Goal: Task Accomplishment & Management: Manage account settings

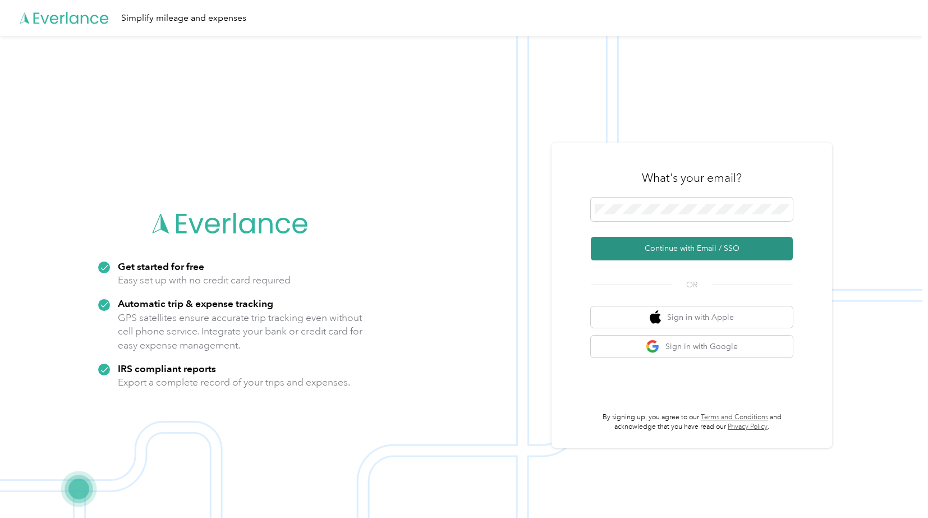
click at [702, 246] on button "Continue with Email / SSO" at bounding box center [692, 249] width 202 height 24
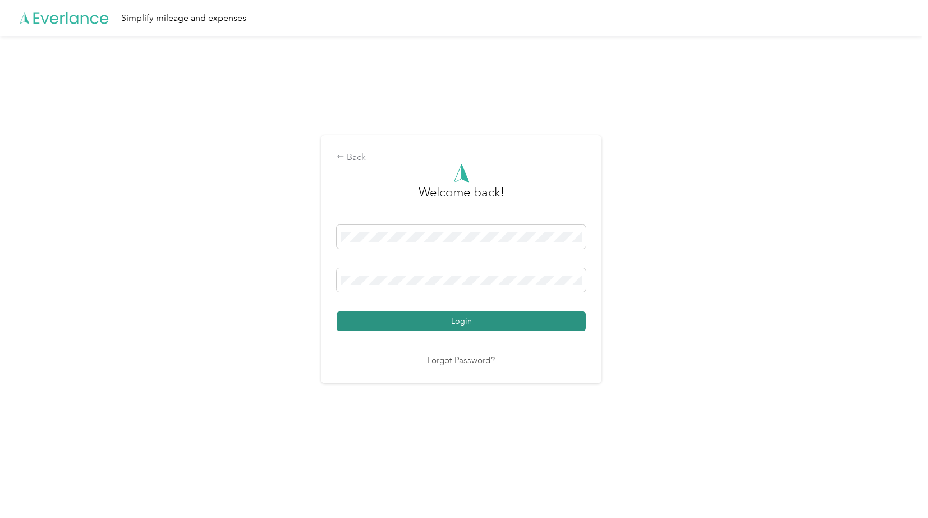
click at [571, 322] on button "Login" at bounding box center [461, 322] width 249 height 20
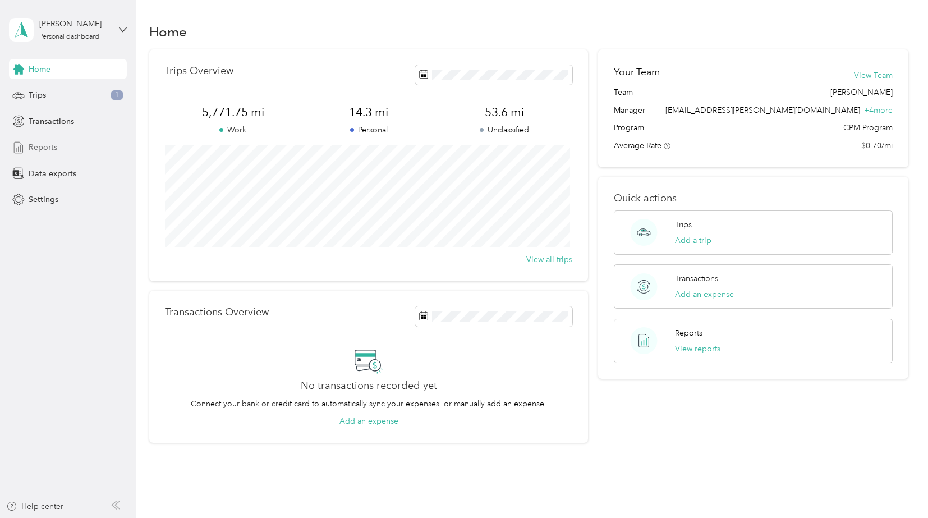
click at [51, 140] on div "Reports" at bounding box center [68, 148] width 118 height 20
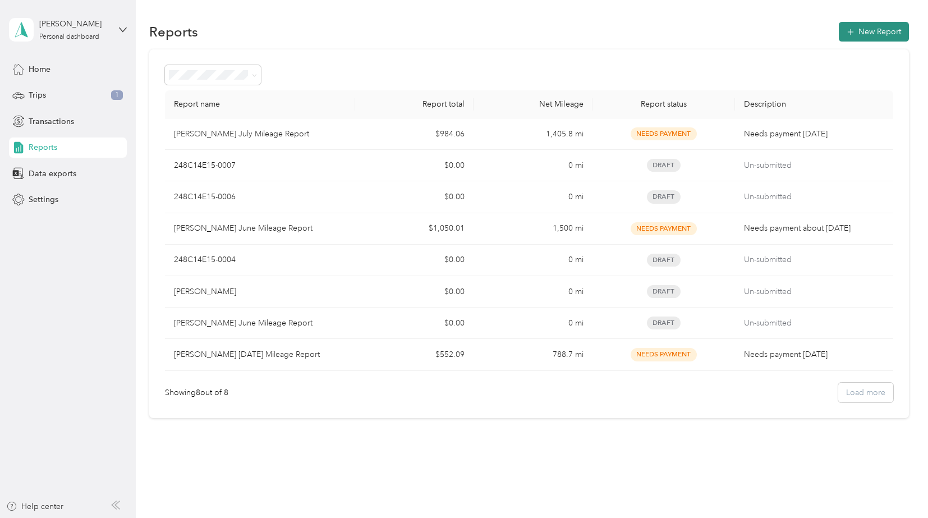
click at [864, 26] on button "New Report" at bounding box center [874, 32] width 70 height 20
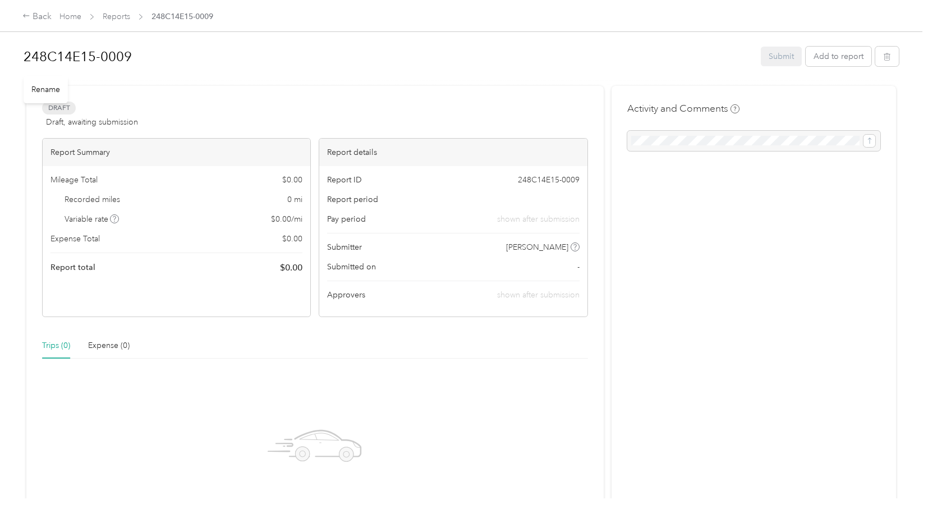
click at [44, 90] on div "Rename" at bounding box center [46, 90] width 44 height 28
click at [43, 92] on div "Rename" at bounding box center [46, 90] width 44 height 28
click at [49, 90] on div "Rename" at bounding box center [46, 90] width 44 height 28
drag, startPoint x: 49, startPoint y: 90, endPoint x: 51, endPoint y: 58, distance: 32.6
click at [51, 58] on h1 "248C14E15-0009" at bounding box center [389, 56] width 730 height 27
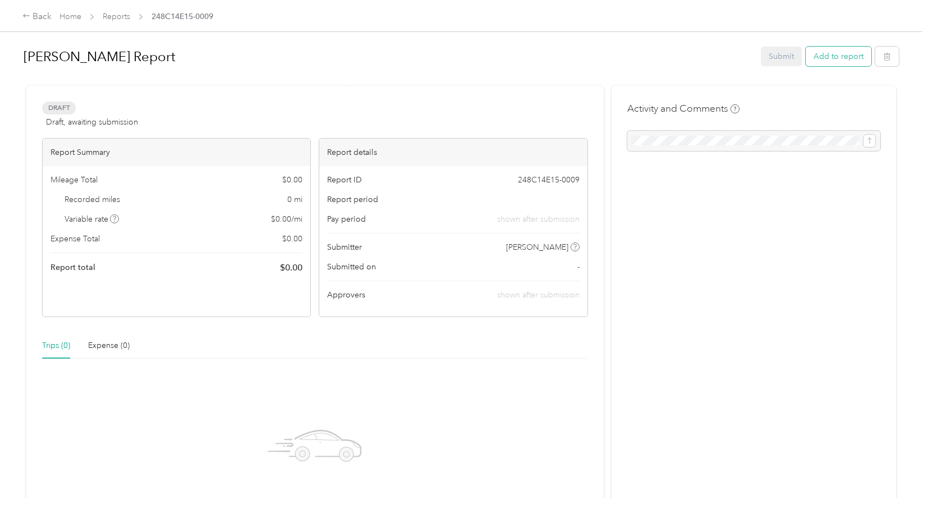
click at [841, 54] on button "Add to report" at bounding box center [839, 57] width 66 height 20
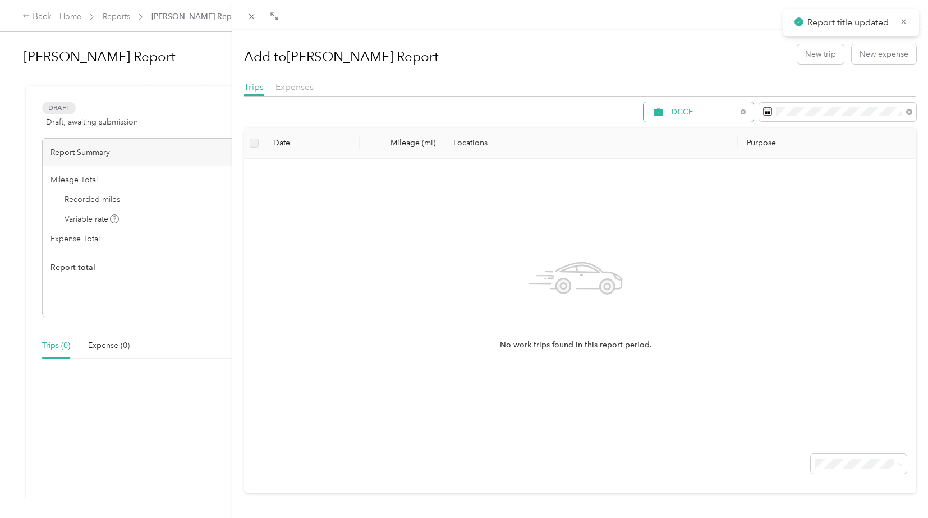
click at [694, 112] on span "DCCE" at bounding box center [704, 112] width 66 height 8
click at [688, 189] on span "[PERSON_NAME]" at bounding box center [700, 192] width 75 height 12
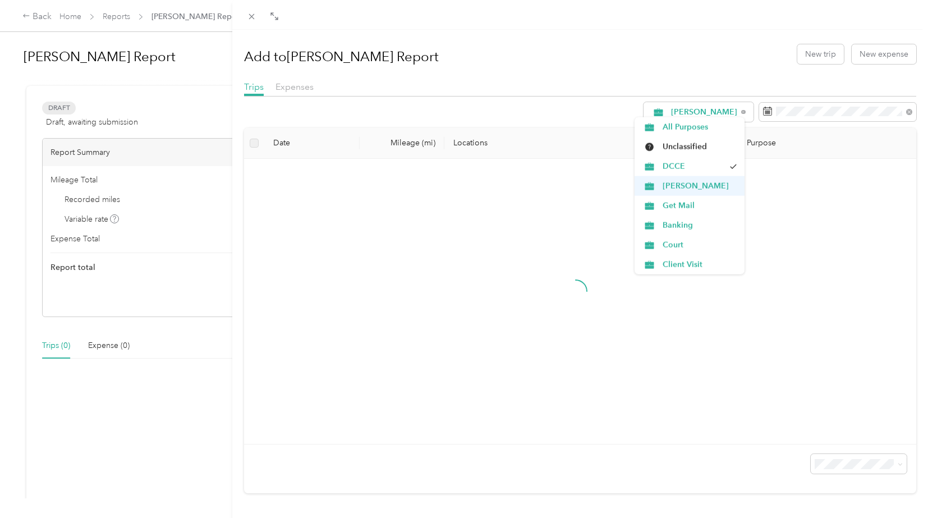
click at [688, 189] on span "[PERSON_NAME]" at bounding box center [700, 186] width 75 height 12
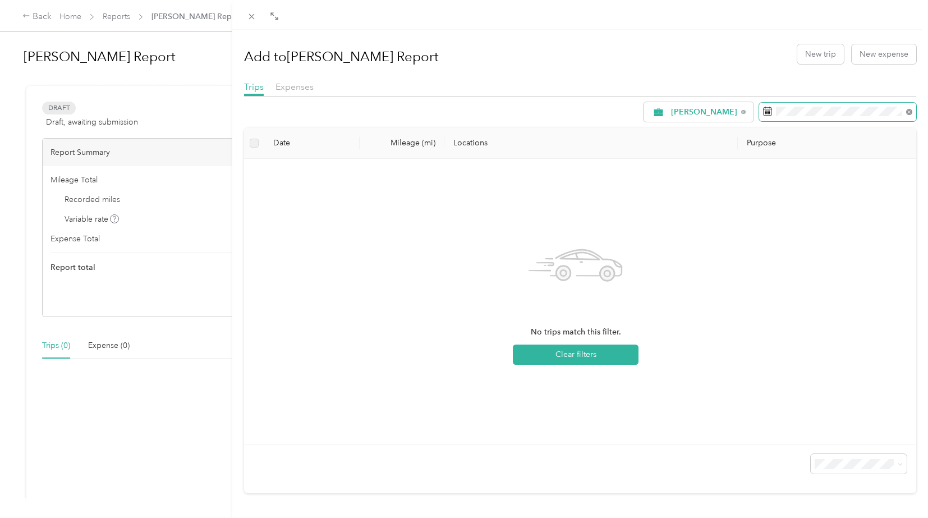
click at [907, 112] on icon at bounding box center [910, 112] width 6 height 6
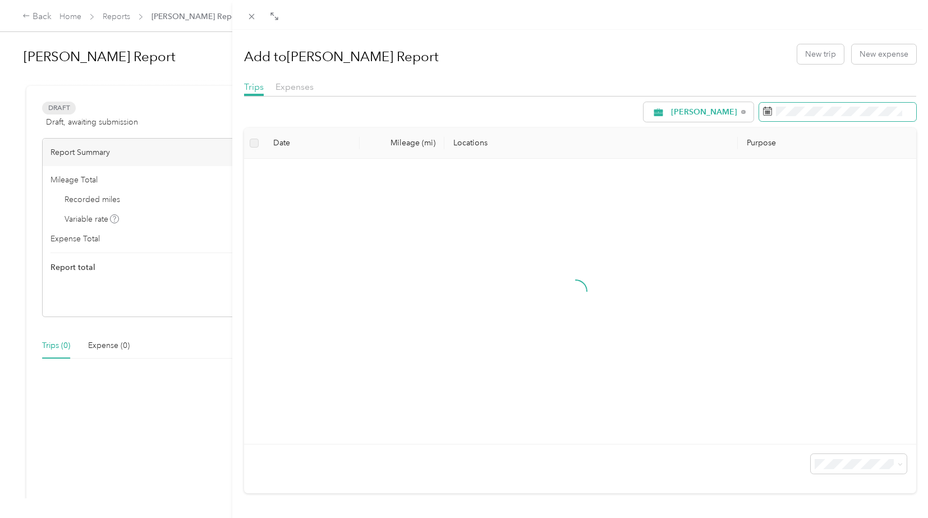
click at [768, 113] on rect at bounding box center [768, 113] width 1 height 1
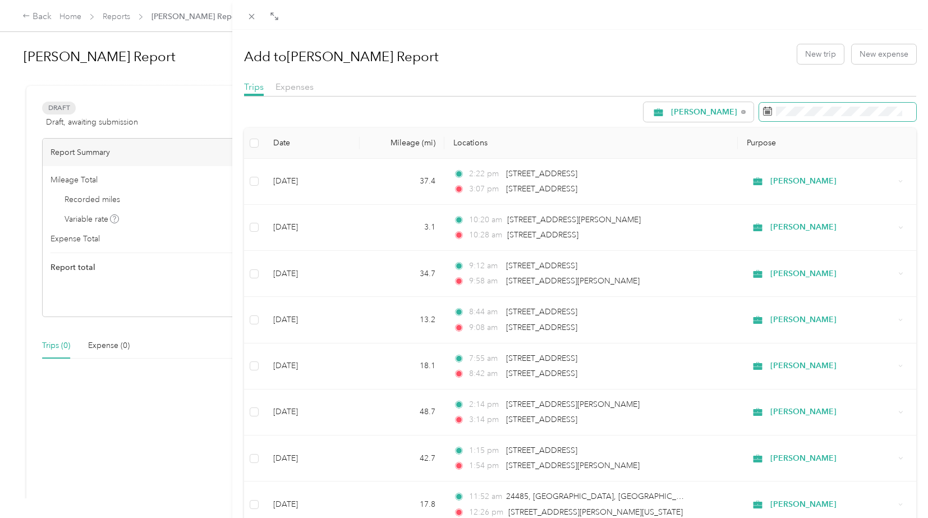
click at [763, 115] on icon at bounding box center [767, 111] width 9 height 9
click at [763, 107] on icon at bounding box center [767, 111] width 9 height 9
click at [763, 112] on icon at bounding box center [767, 111] width 9 height 9
click at [763, 111] on icon at bounding box center [767, 111] width 9 height 9
click at [864, 118] on span at bounding box center [838, 112] width 157 height 19
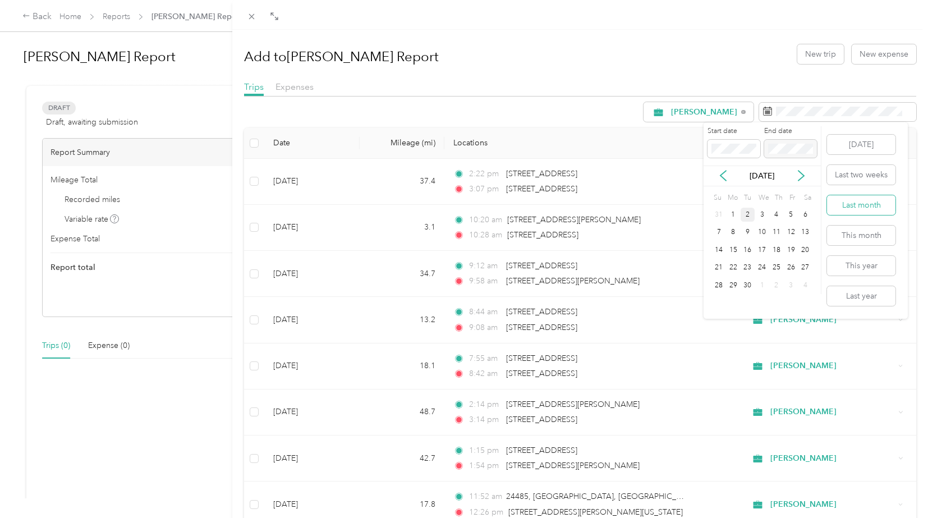
click at [852, 203] on button "Last month" at bounding box center [861, 205] width 68 height 20
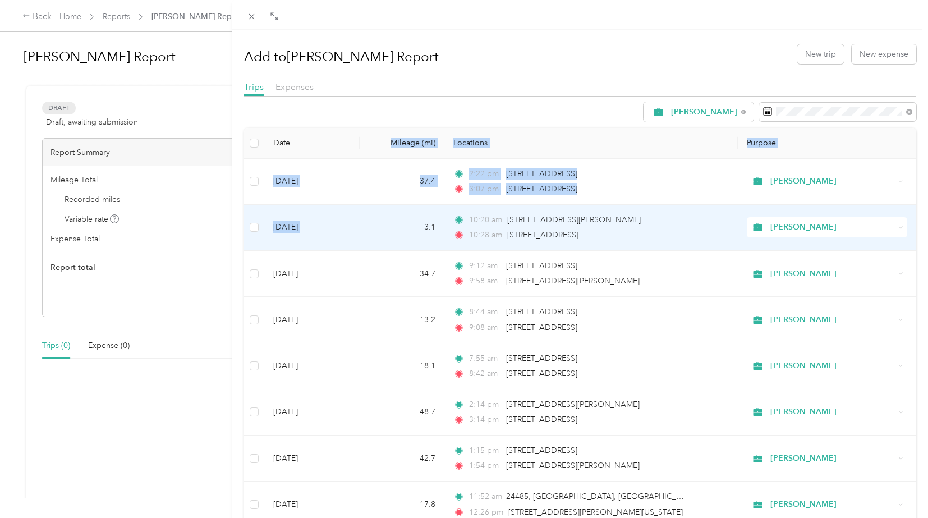
drag, startPoint x: 288, startPoint y: 157, endPoint x: 419, endPoint y: 226, distance: 148.2
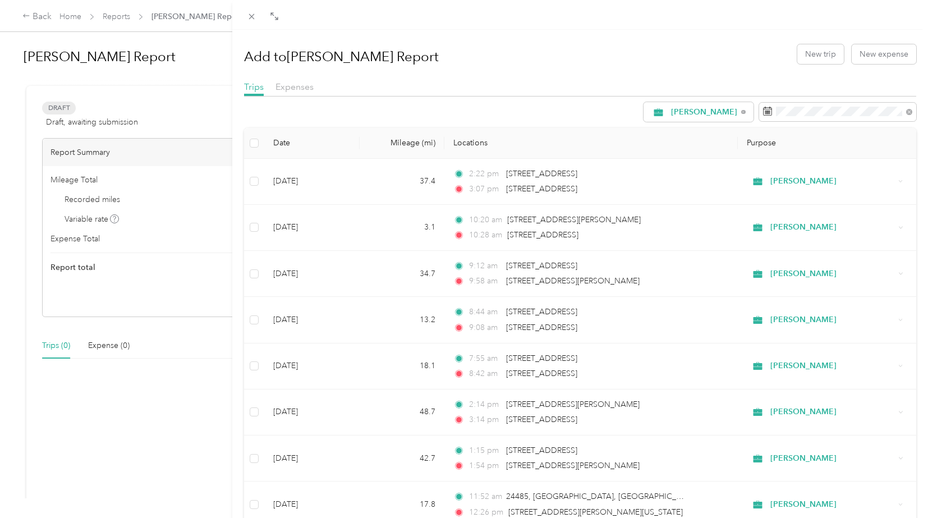
click at [468, 87] on div "Trips Expenses" at bounding box center [580, 88] width 673 height 16
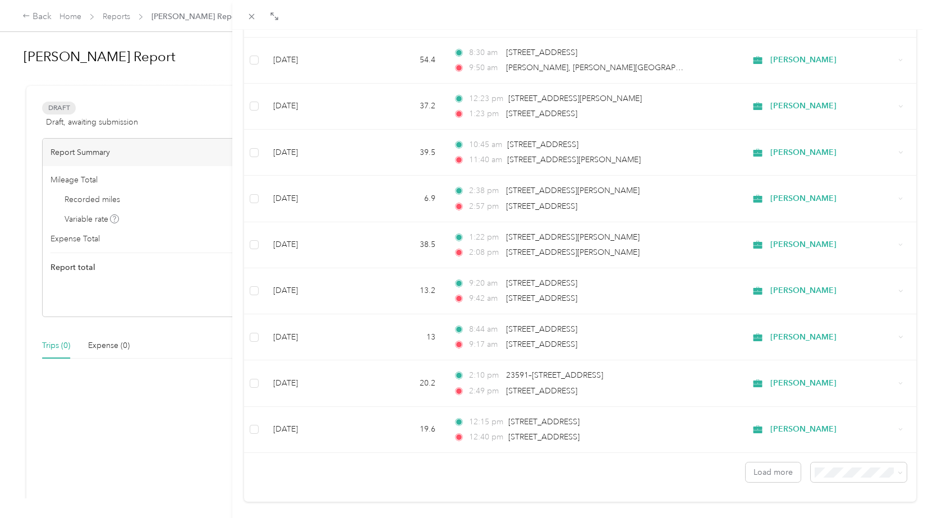
scroll to position [876, 0]
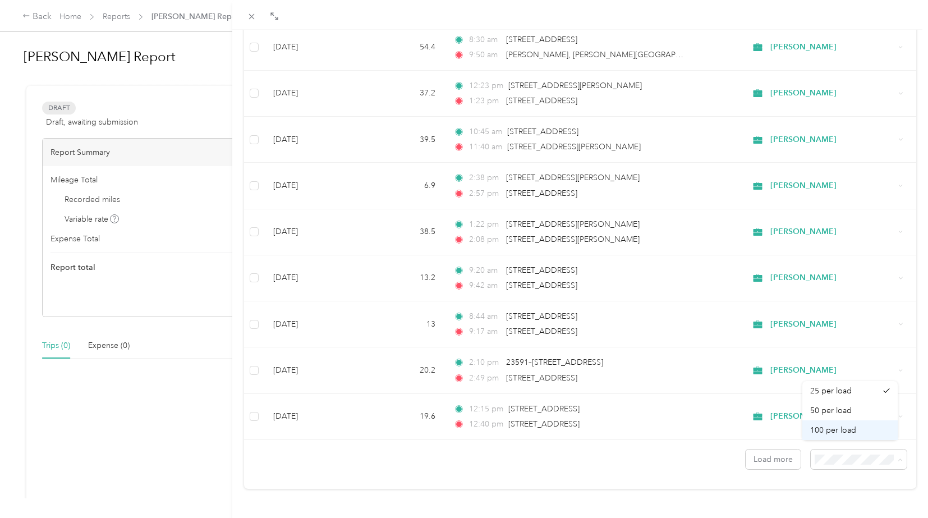
click at [838, 433] on span "100 per load" at bounding box center [834, 431] width 46 height 10
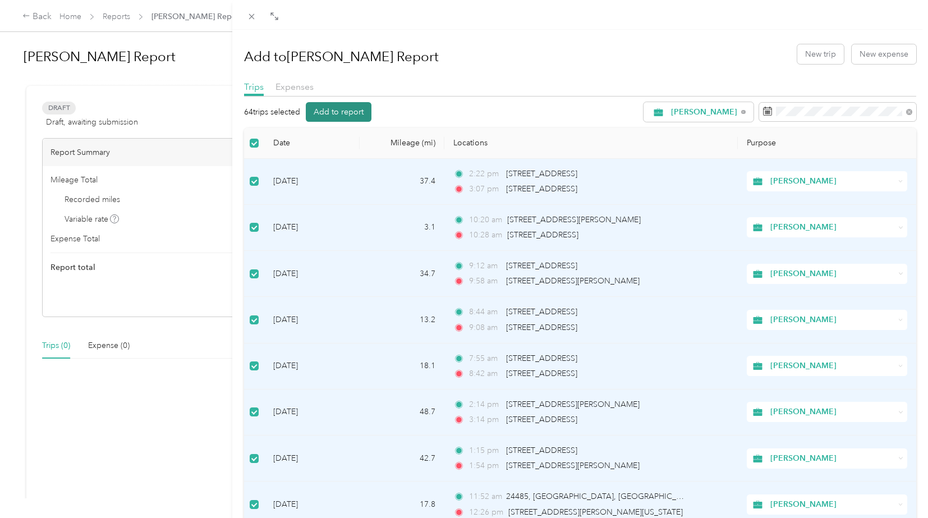
click at [335, 115] on button "Add to report" at bounding box center [339, 112] width 66 height 20
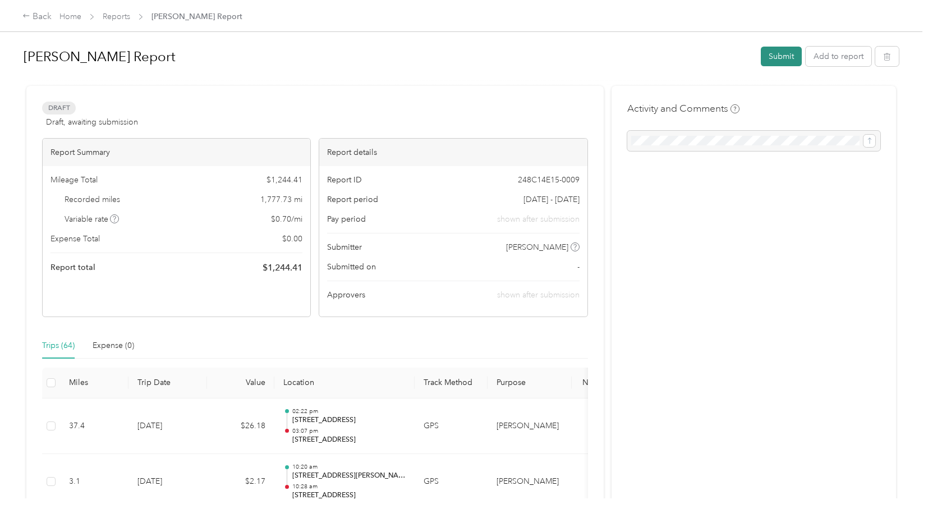
click at [783, 50] on button "Submit" at bounding box center [781, 57] width 41 height 20
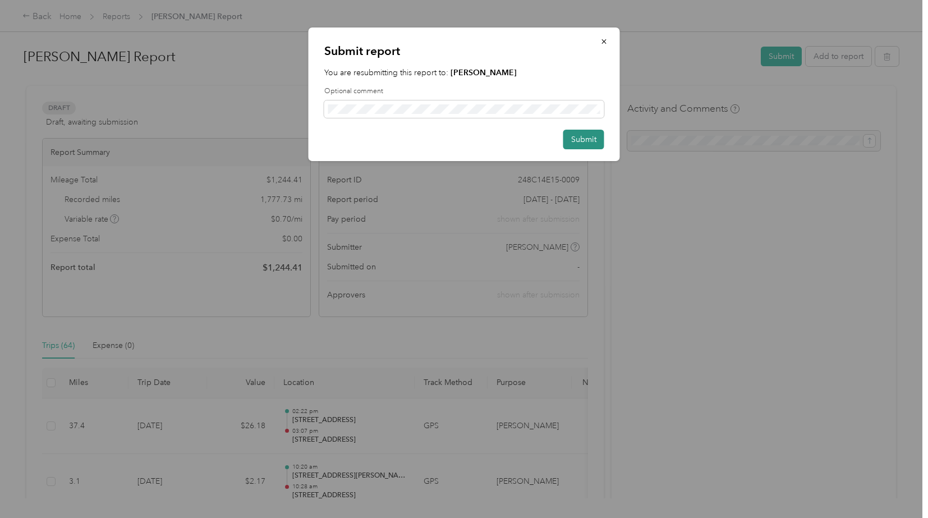
click at [588, 134] on button "Submit" at bounding box center [584, 140] width 41 height 20
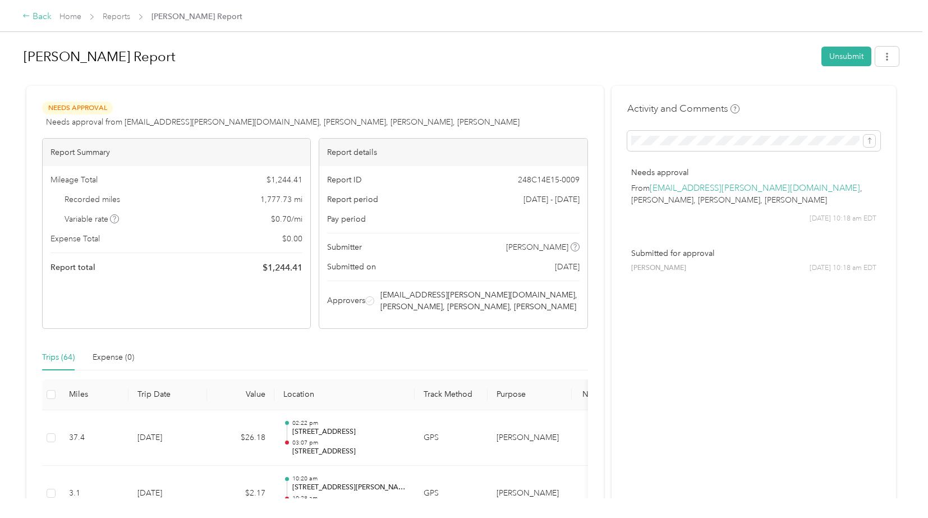
click at [33, 17] on div "Back" at bounding box center [36, 16] width 29 height 13
